Goal: Use online tool/utility: Utilize a website feature to perform a specific function

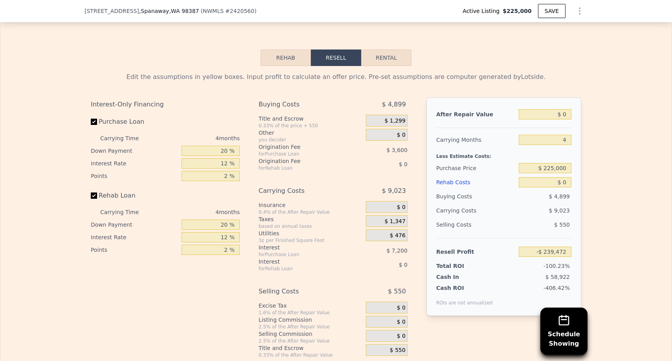
scroll to position [1143, 0]
click at [561, 184] on input "$ 0" at bounding box center [545, 183] width 53 height 10
type input "$ 80"
type input "-$ 239,557"
type input "$ 800"
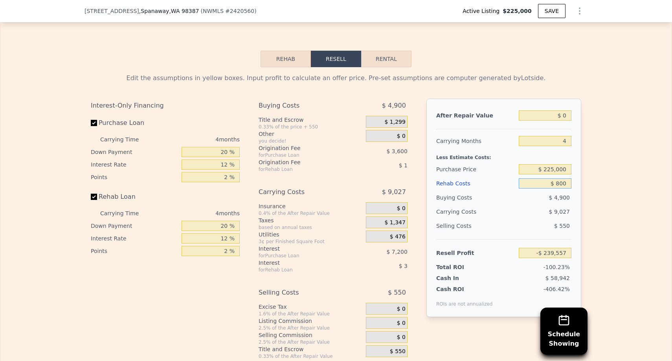
type input "-$ 240,309"
type input "$ 8,000"
type input "-$ 247,856"
type input "$ 80,000"
type input "-$ 323,312"
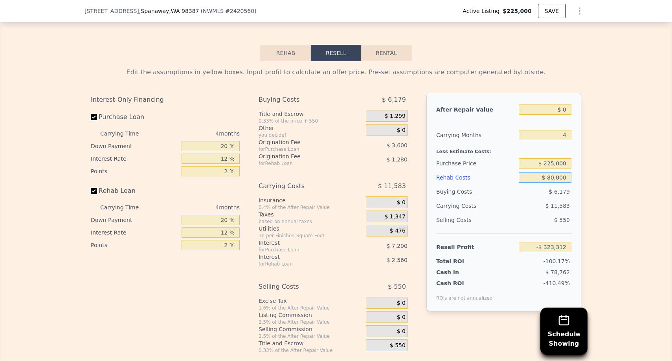
scroll to position [1149, 0]
click at [598, 237] on div "Edit the assumptions in yellow boxes. Input profit to calculate an offer price.…" at bounding box center [335, 208] width 671 height 292
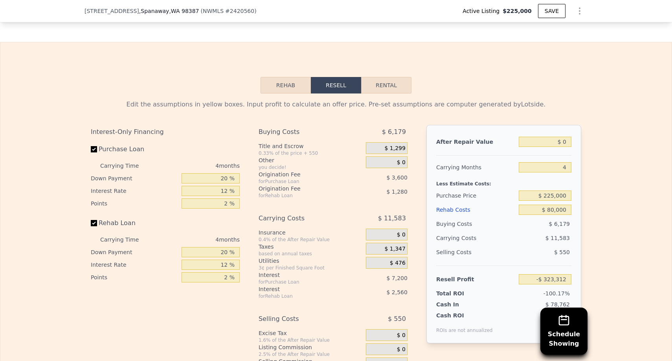
scroll to position [1113, 0]
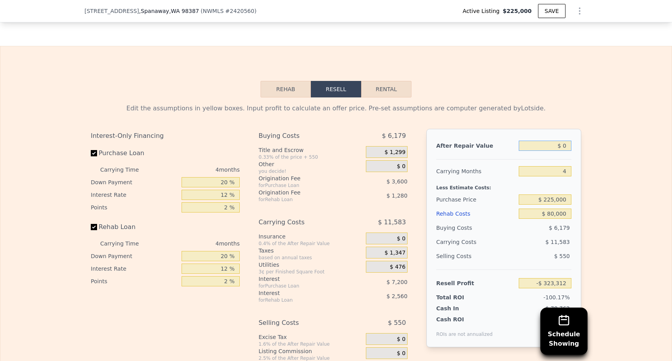
click at [567, 146] on input "$ 0" at bounding box center [545, 146] width 53 height 10
type input "$ 05"
type input "-$ 323,307"
type input "$ 059"
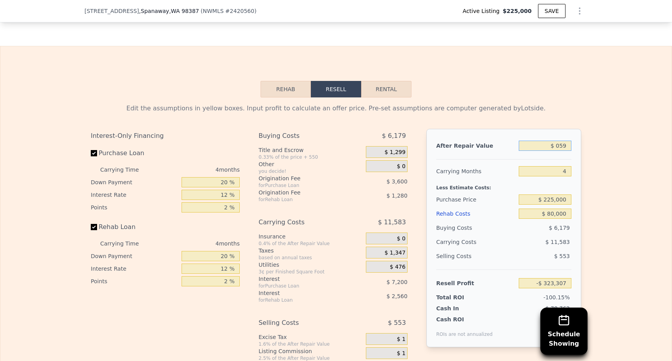
type input "-$ 323,256"
type input "$ 0599"
type input "-$ 322,756"
type input "$ 05,999"
type input "-$ 317,737"
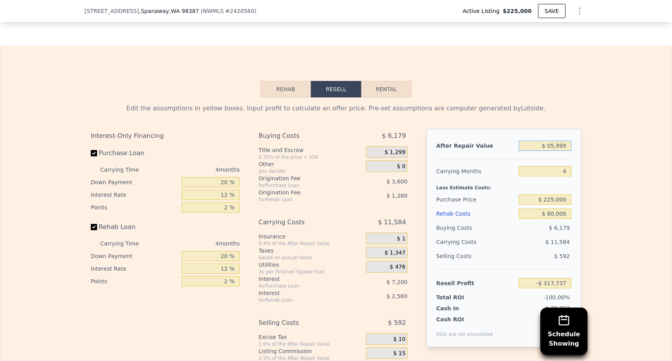
type input "$ 059,999"
type input "-$ 267,553"
type input "$ 0599,990"
type input "$ 234,280"
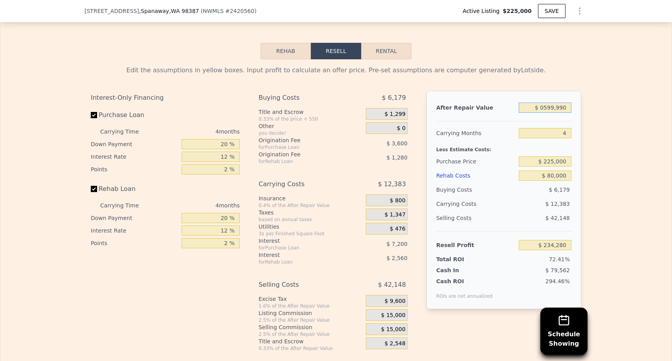
scroll to position [1164, 0]
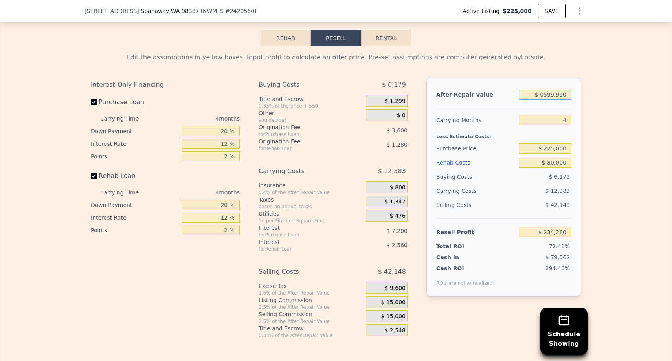
drag, startPoint x: 541, startPoint y: 96, endPoint x: 614, endPoint y: 96, distance: 73.5
click at [614, 96] on div "Edit the assumptions in yellow boxes. Input profit to calculate an offer price.…" at bounding box center [335, 192] width 671 height 292
type input "$ 5"
type input "-$ 323,307"
type input "$ 50"
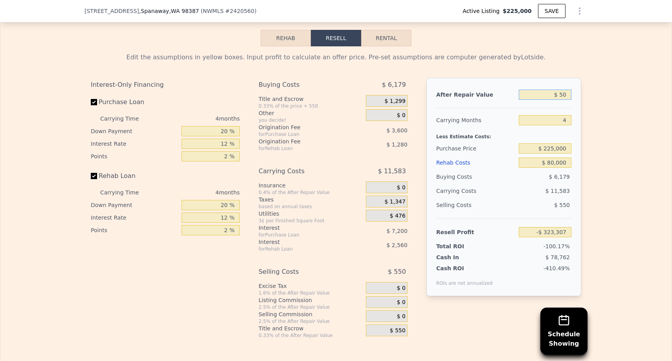
type input "-$ 323,265"
type input "$ 500"
type input "-$ 322,849"
type input "$ 5,000"
type input "-$ 318,666"
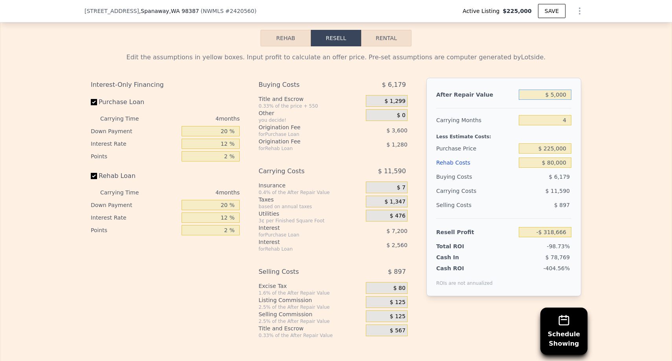
type input "$ 50,000"
type input "-$ 276,846"
type input "$ 500,000"
type input "$ 141,356"
click at [634, 189] on div "Edit the assumptions in yellow boxes. Input profit to calculate an offer price.…" at bounding box center [335, 192] width 671 height 292
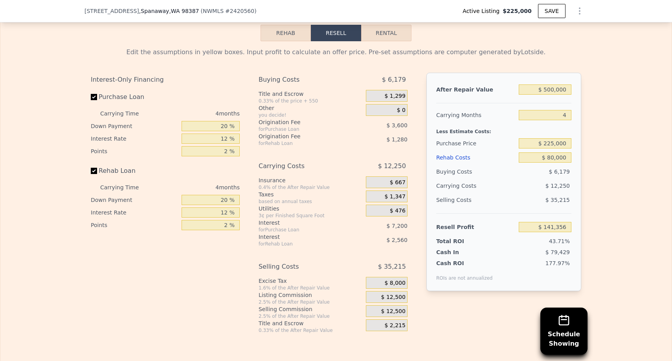
scroll to position [1183, 0]
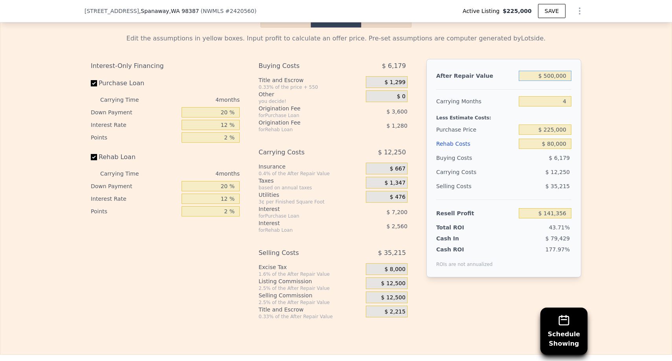
click at [558, 75] on input "$ 500,000" at bounding box center [545, 76] width 53 height 10
type input "$ 4"
type input "-$ 323,308"
type input "$ 45"
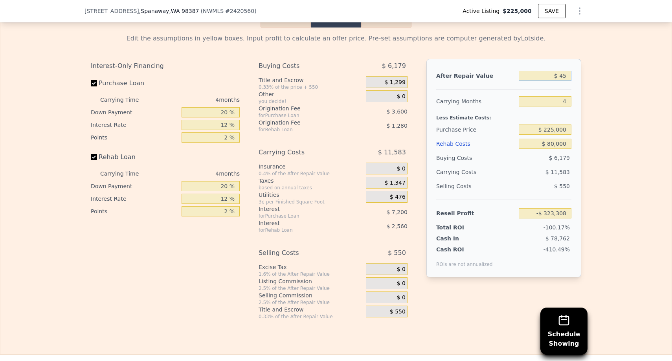
type input "-$ 323,270"
type input "$ 450"
type input "-$ 322,893"
type input "$ 4,500"
type input "-$ 319,131"
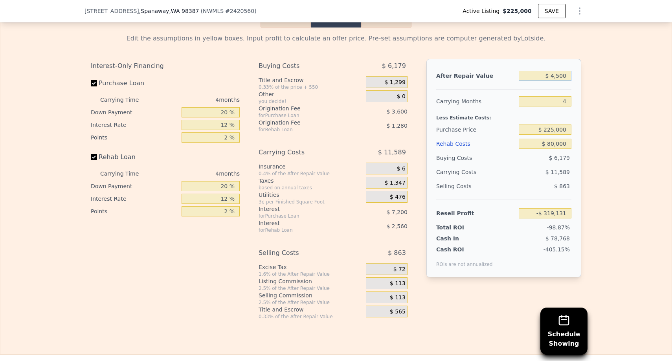
type input "$ 45,000"
type input "-$ 281,492"
type input "$ 450,000"
type input "$ 94,889"
click at [604, 209] on div "Edit the assumptions in yellow boxes. Input profit to calculate an offer price.…" at bounding box center [335, 174] width 671 height 292
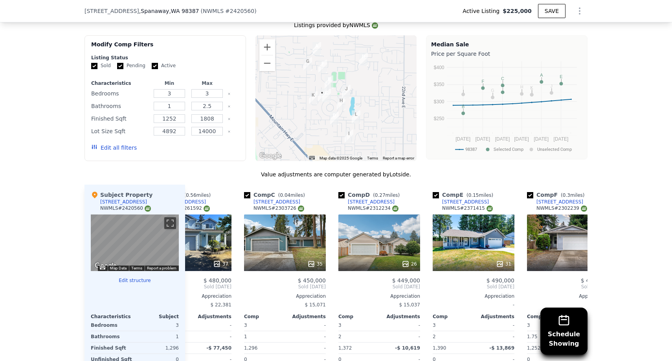
scroll to position [0, 142]
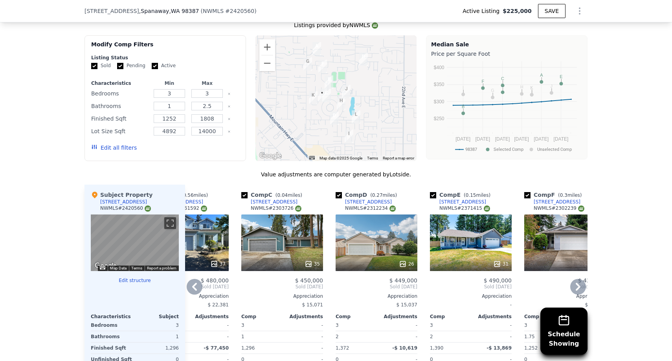
click at [292, 254] on div "35" at bounding box center [282, 243] width 82 height 57
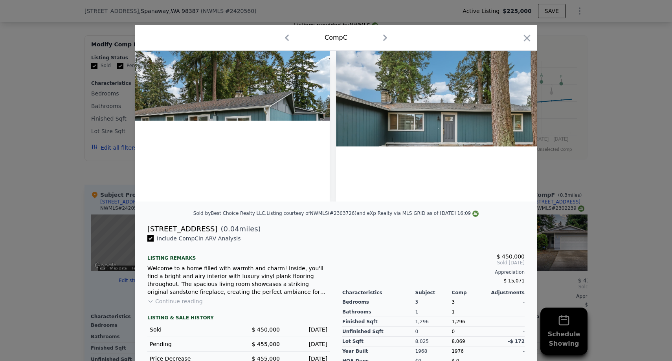
scroll to position [0, 7737]
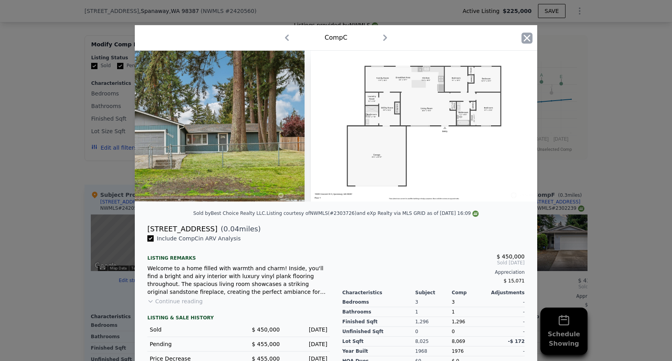
click at [531, 39] on icon "button" at bounding box center [527, 38] width 11 height 11
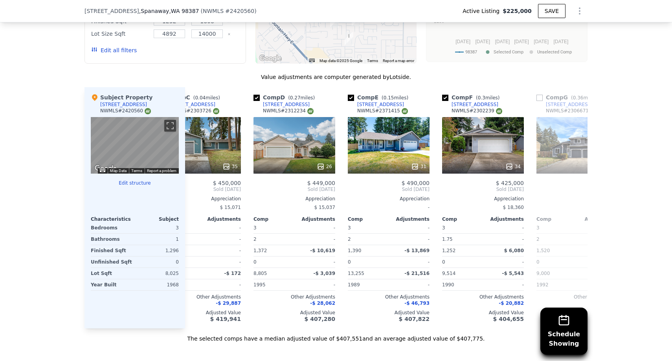
scroll to position [0, 229]
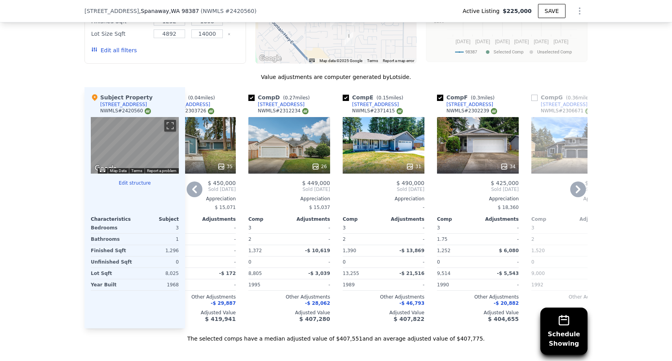
click at [287, 150] on div "26" at bounding box center [289, 145] width 82 height 57
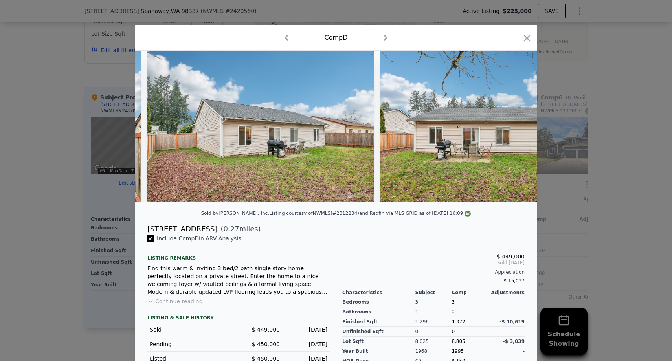
scroll to position [0, 5345]
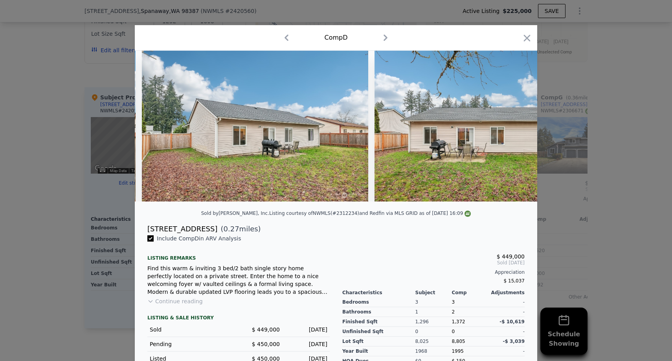
click at [528, 31] on div "Comp D" at bounding box center [336, 37] width 390 height 13
click at [524, 46] on div "Comp D" at bounding box center [336, 38] width 402 height 26
click at [524, 39] on icon "button" at bounding box center [527, 38] width 11 height 11
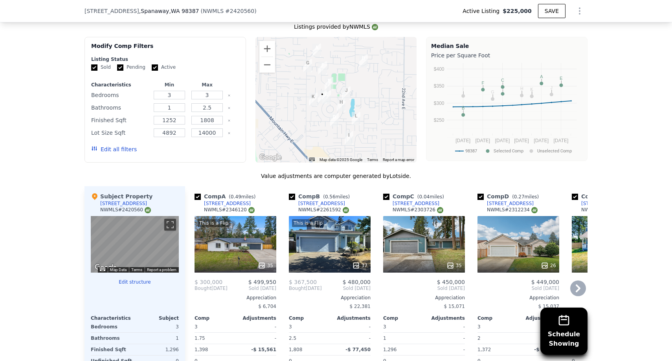
scroll to position [667, 0]
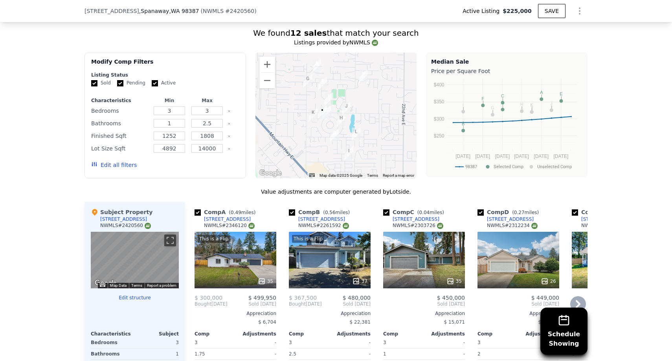
click at [327, 263] on div "This is a Flip 37" at bounding box center [330, 260] width 82 height 57
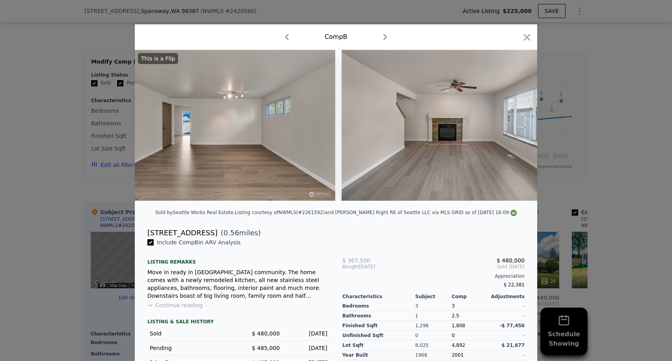
scroll to position [0, 4202]
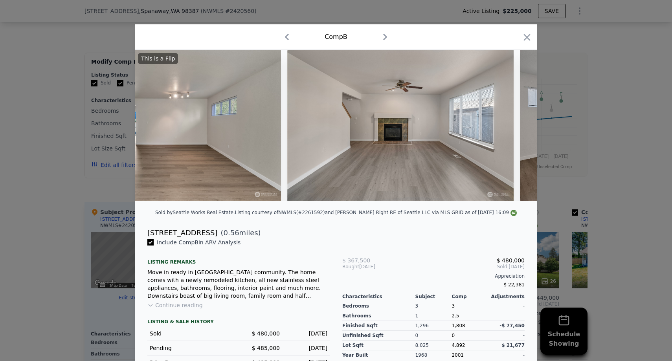
click at [86, 164] on div at bounding box center [336, 180] width 672 height 361
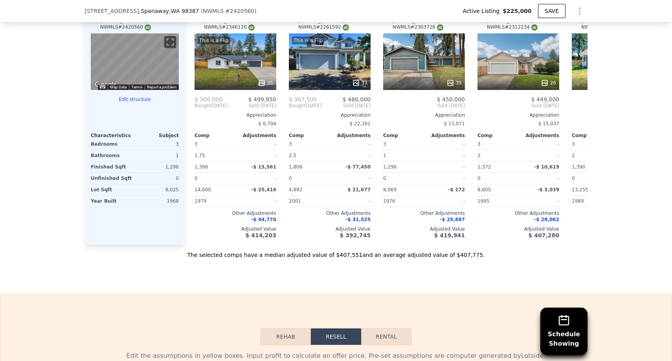
scroll to position [862, 0]
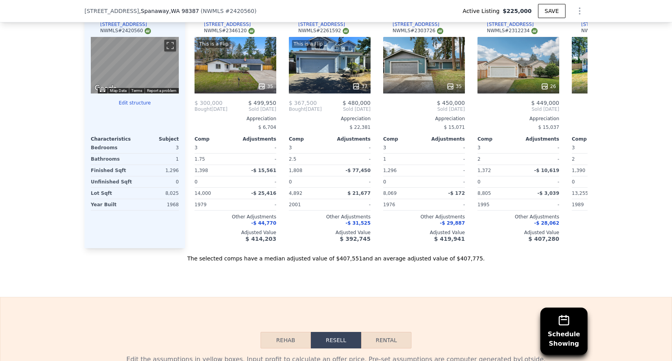
click at [135, 103] on button "Edit structure" at bounding box center [135, 103] width 88 height 6
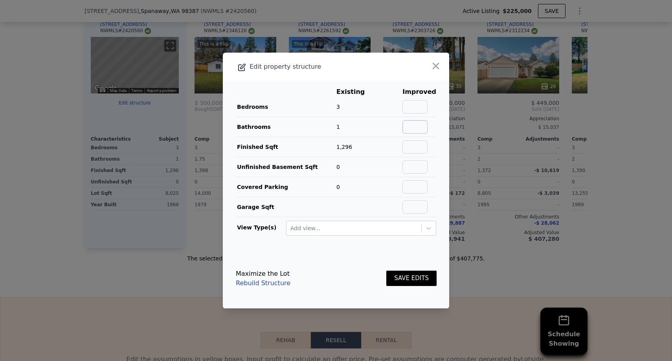
click at [419, 129] on input "text" at bounding box center [414, 126] width 25 height 13
type input "1"
click at [411, 268] on div "SAVE EDITS" at bounding box center [411, 278] width 50 height 35
click at [411, 275] on button "SAVE EDITS" at bounding box center [411, 278] width 50 height 15
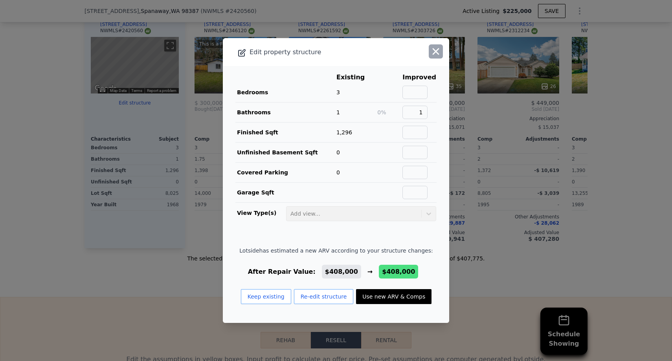
click at [440, 49] on icon "button" at bounding box center [435, 51] width 11 height 11
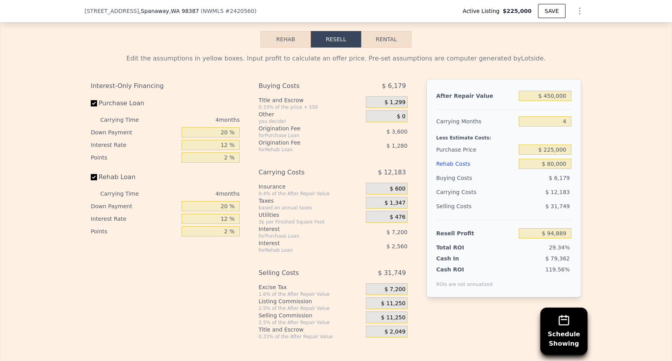
scroll to position [1170, 0]
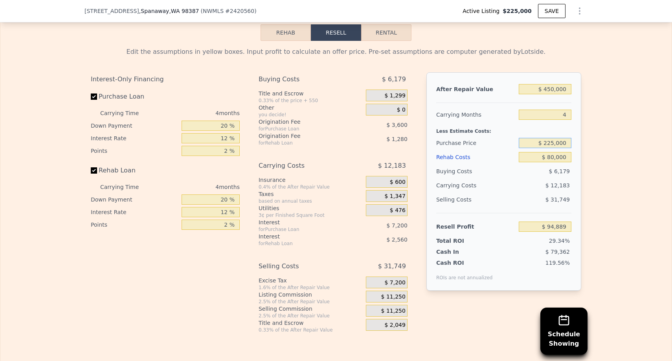
click at [554, 144] on input "$ 225,000" at bounding box center [545, 143] width 53 height 10
type input "$ 260,000"
click at [605, 196] on div "Edit the assumptions in yellow boxes. Input profit to calculate an offer price.…" at bounding box center [335, 187] width 671 height 292
type input "$ 58,092"
click at [554, 149] on div "$ 260,000" at bounding box center [545, 143] width 53 height 14
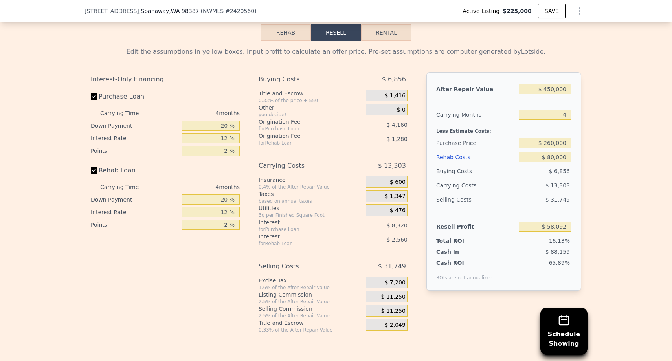
click at [554, 147] on input "$ 260,000" at bounding box center [545, 143] width 53 height 10
click at [440, 88] on div "After Repair Value" at bounding box center [475, 89] width 79 height 14
